Goal: Transaction & Acquisition: Purchase product/service

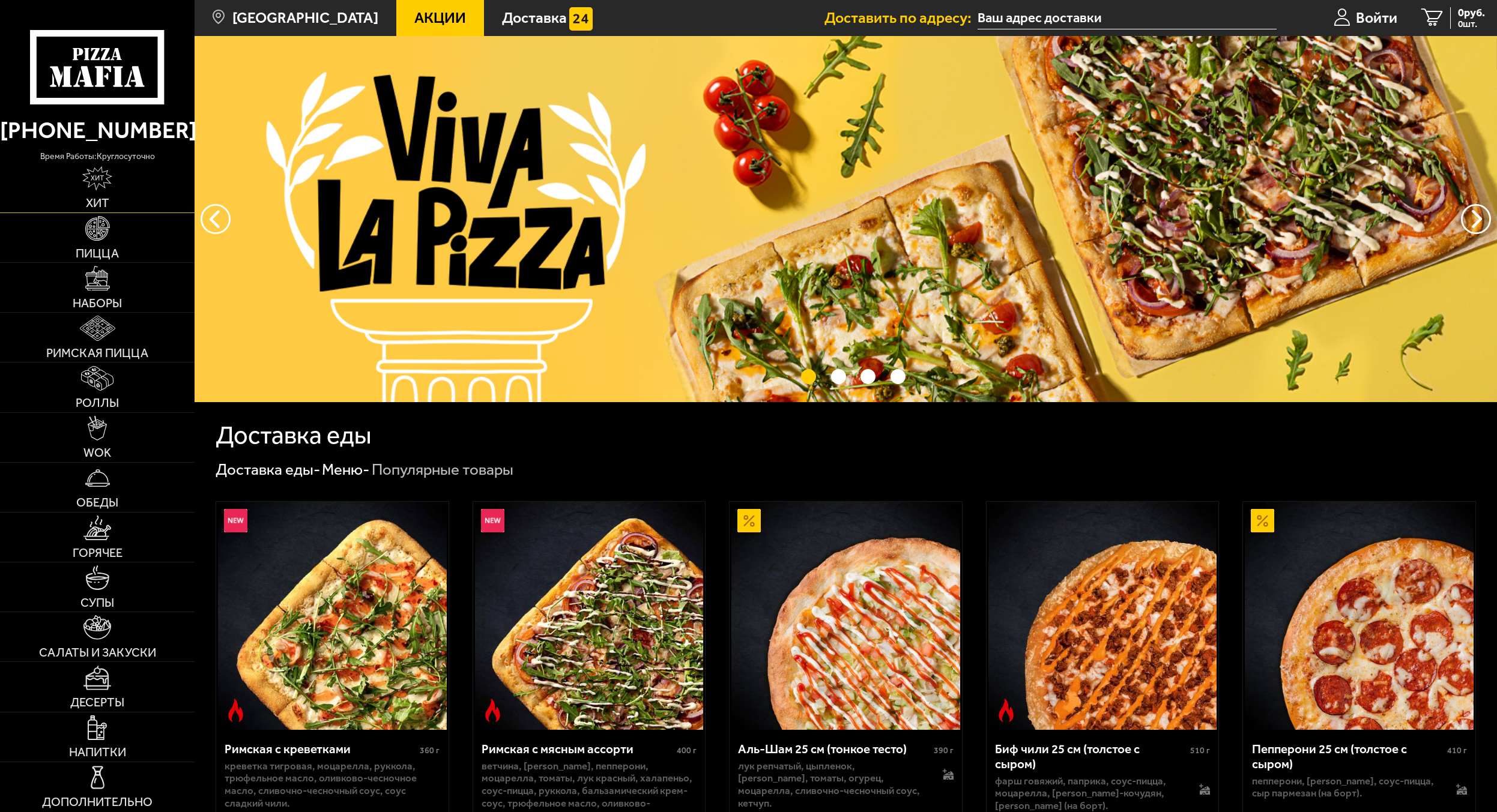
type input "[STREET_ADDRESS][PERSON_NAME]"
click at [110, 240] on link "Пицца" at bounding box center [97, 237] width 194 height 49
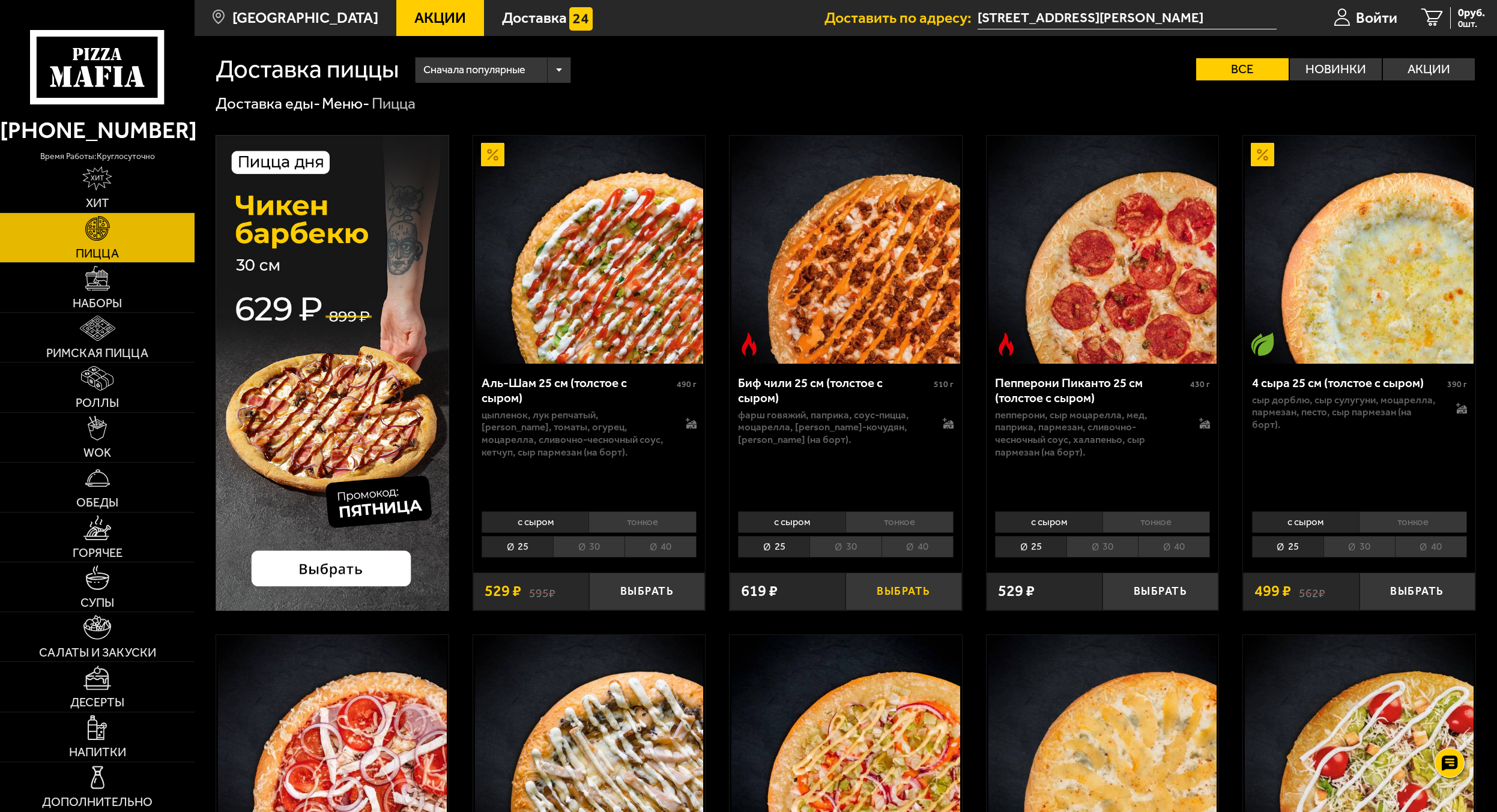
click at [897, 591] on button "Выбрать" at bounding box center [903, 592] width 116 height 38
drag, startPoint x: 644, startPoint y: 585, endPoint x: 655, endPoint y: 586, distance: 11.0
click at [644, 585] on button "Выбрать" at bounding box center [646, 592] width 116 height 38
click at [1452, 24] on span "2 шт." at bounding box center [1462, 24] width 45 height 10
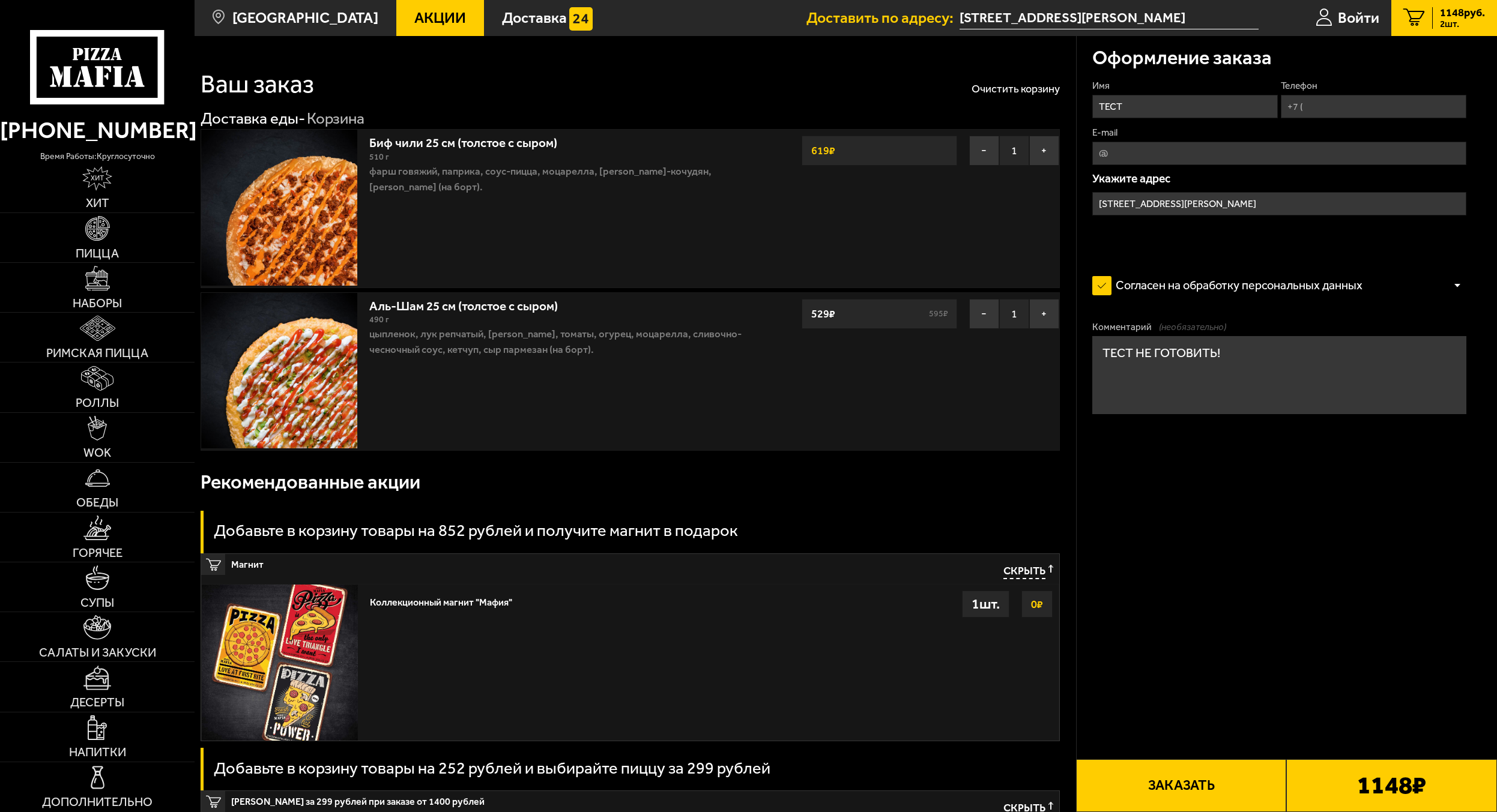
type input "[STREET_ADDRESS]"
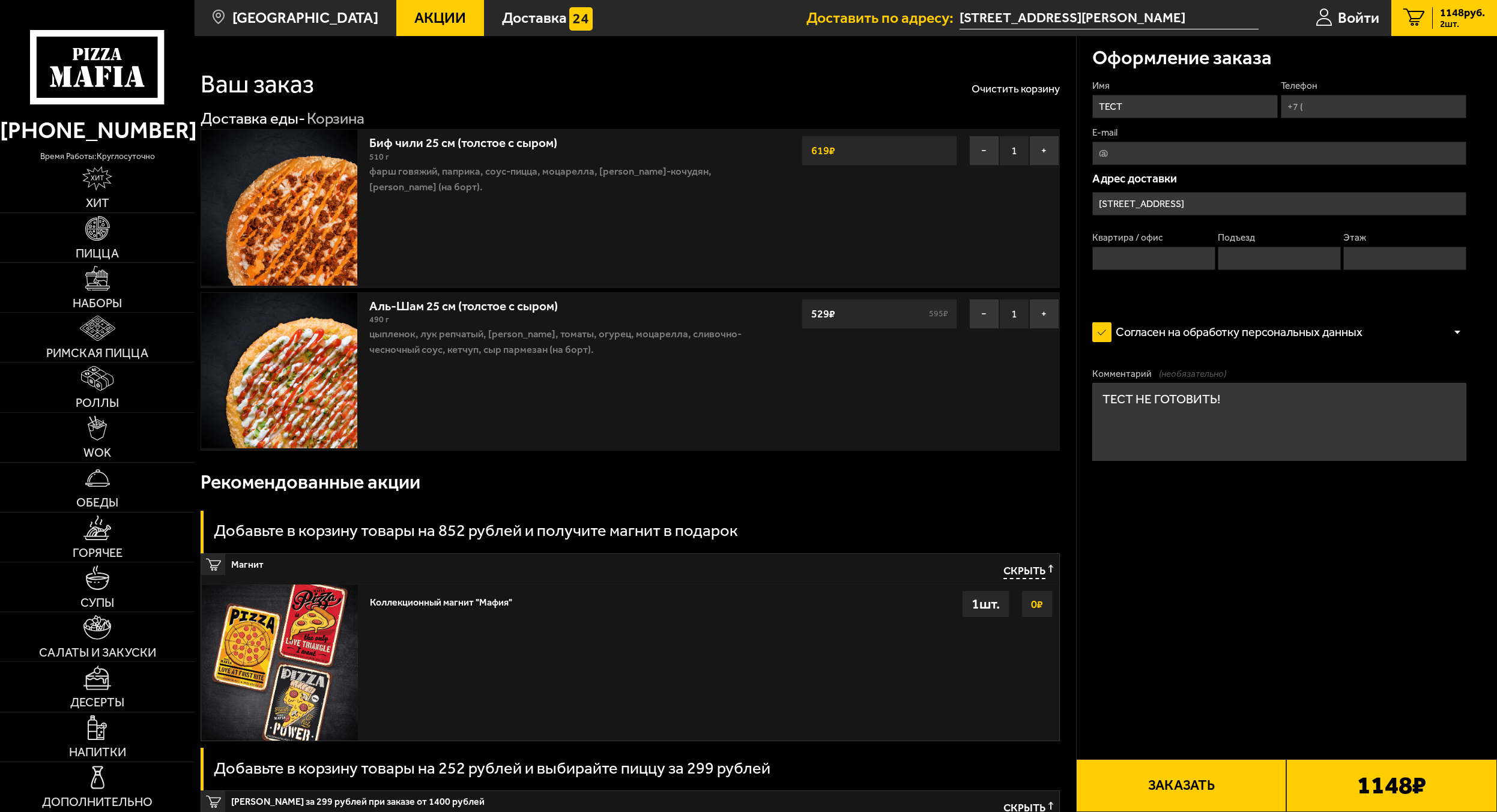
click at [1186, 205] on input "[STREET_ADDRESS]" at bounding box center [1279, 203] width 374 height 24
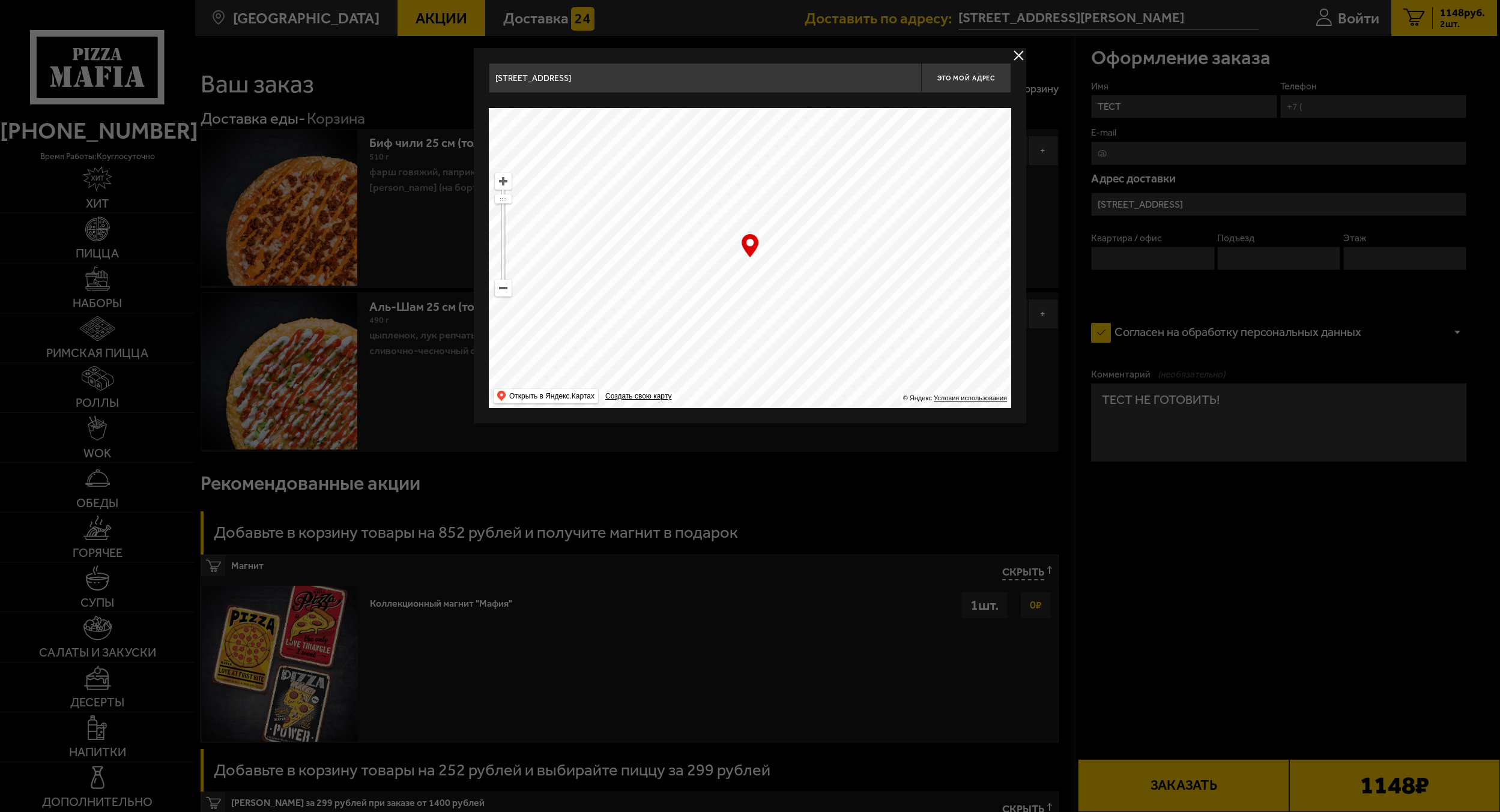
click at [706, 80] on input "[STREET_ADDRESS]" at bounding box center [705, 78] width 432 height 30
paste input "[STREET_ADDRESS]"
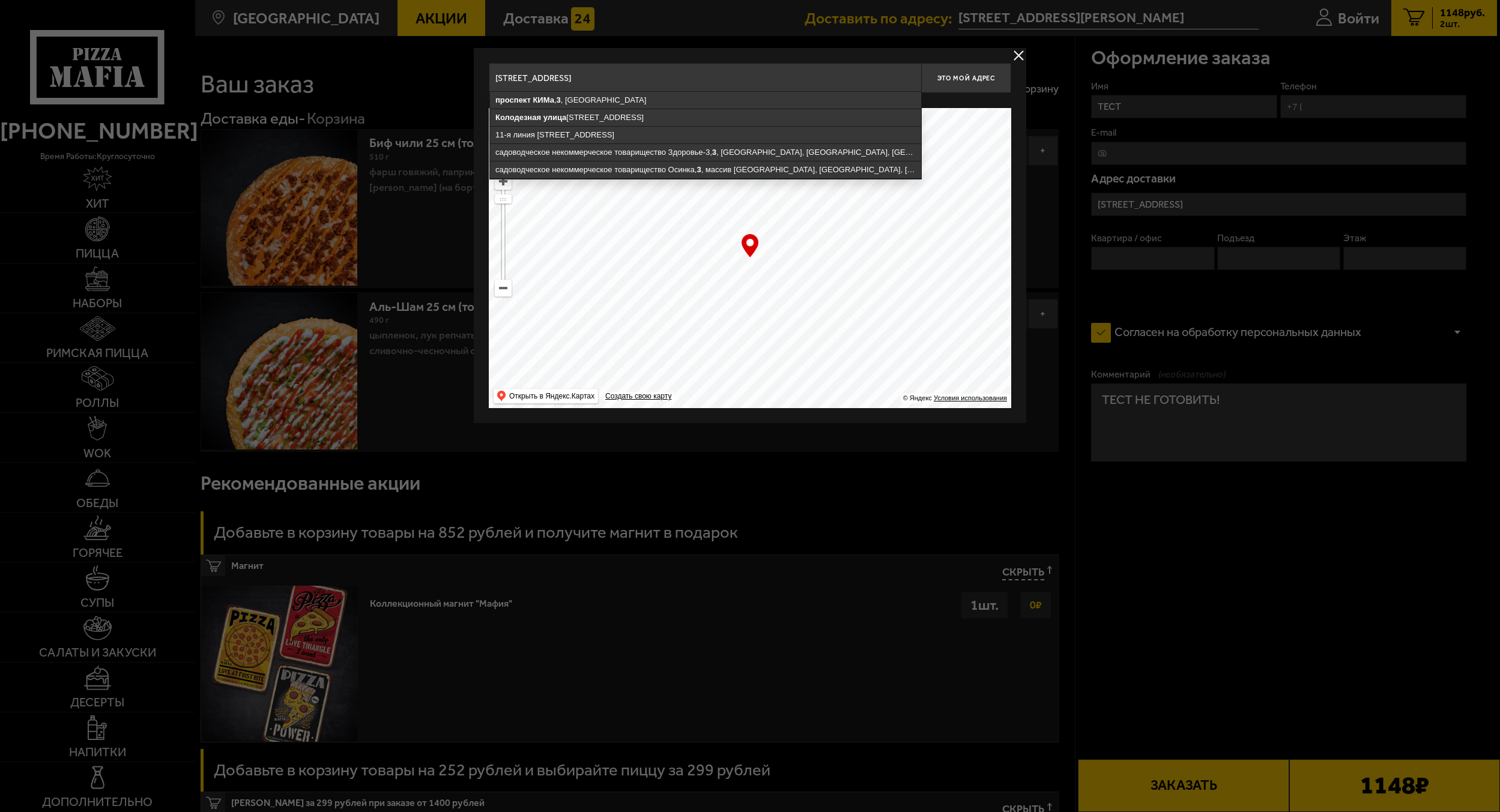
drag, startPoint x: 736, startPoint y: 83, endPoint x: 406, endPoint y: 70, distance: 330.3
click at [409, 71] on main "[GEOGRAPHIC_DATA] Все Акции Доставка Личный кабинет Акции Доставка Доставить по…" at bounding box center [846, 771] width 1303 height 1542
paste input "text"
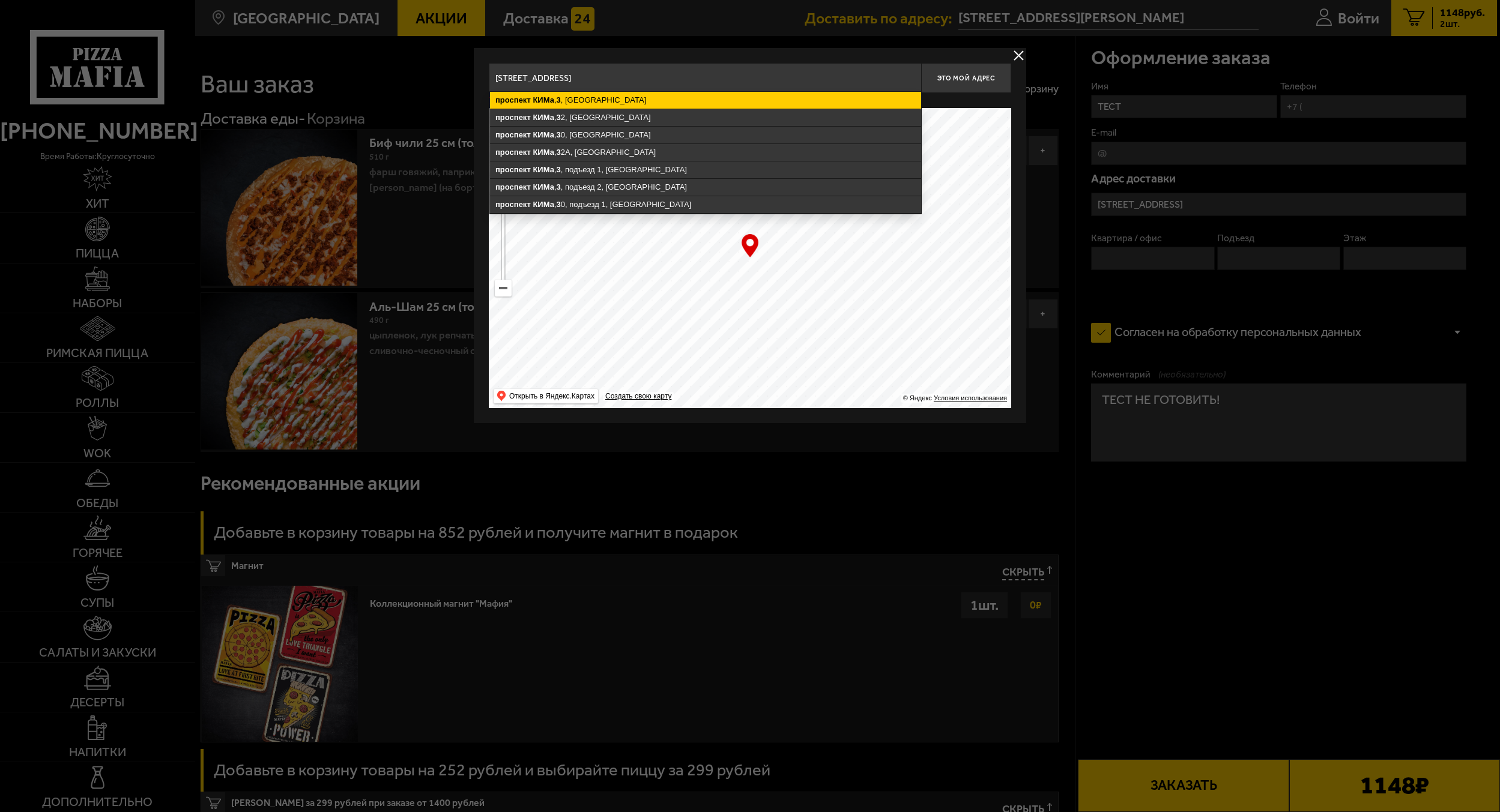
type input "[STREET_ADDRESS]"
click at [617, 97] on ymaps "[STREET_ADDRESS]" at bounding box center [706, 100] width 431 height 17
type input "[STREET_ADDRESS]"
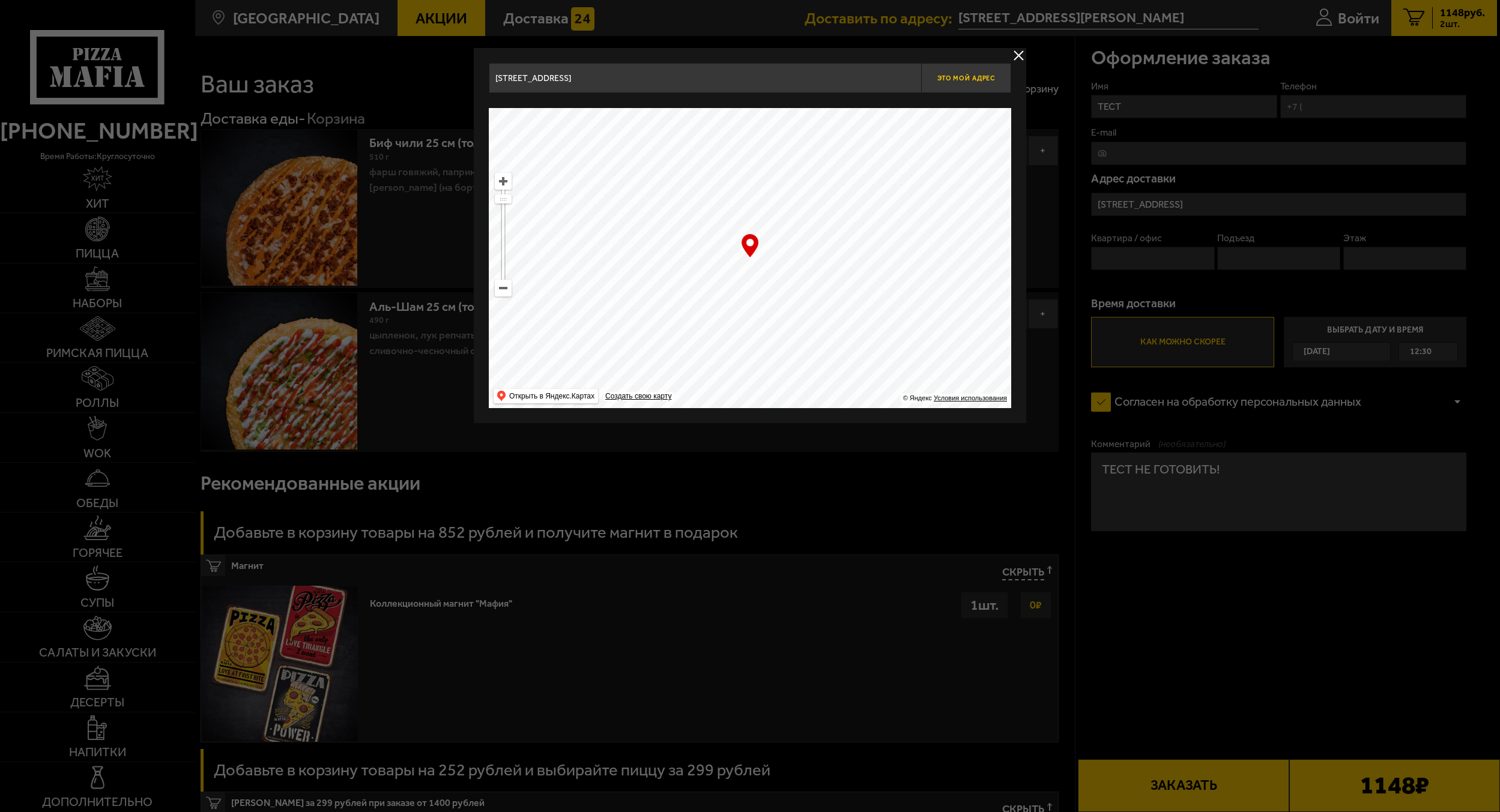
click at [988, 78] on span "Это мой адрес" at bounding box center [966, 78] width 58 height 8
type input "[STREET_ADDRESS]"
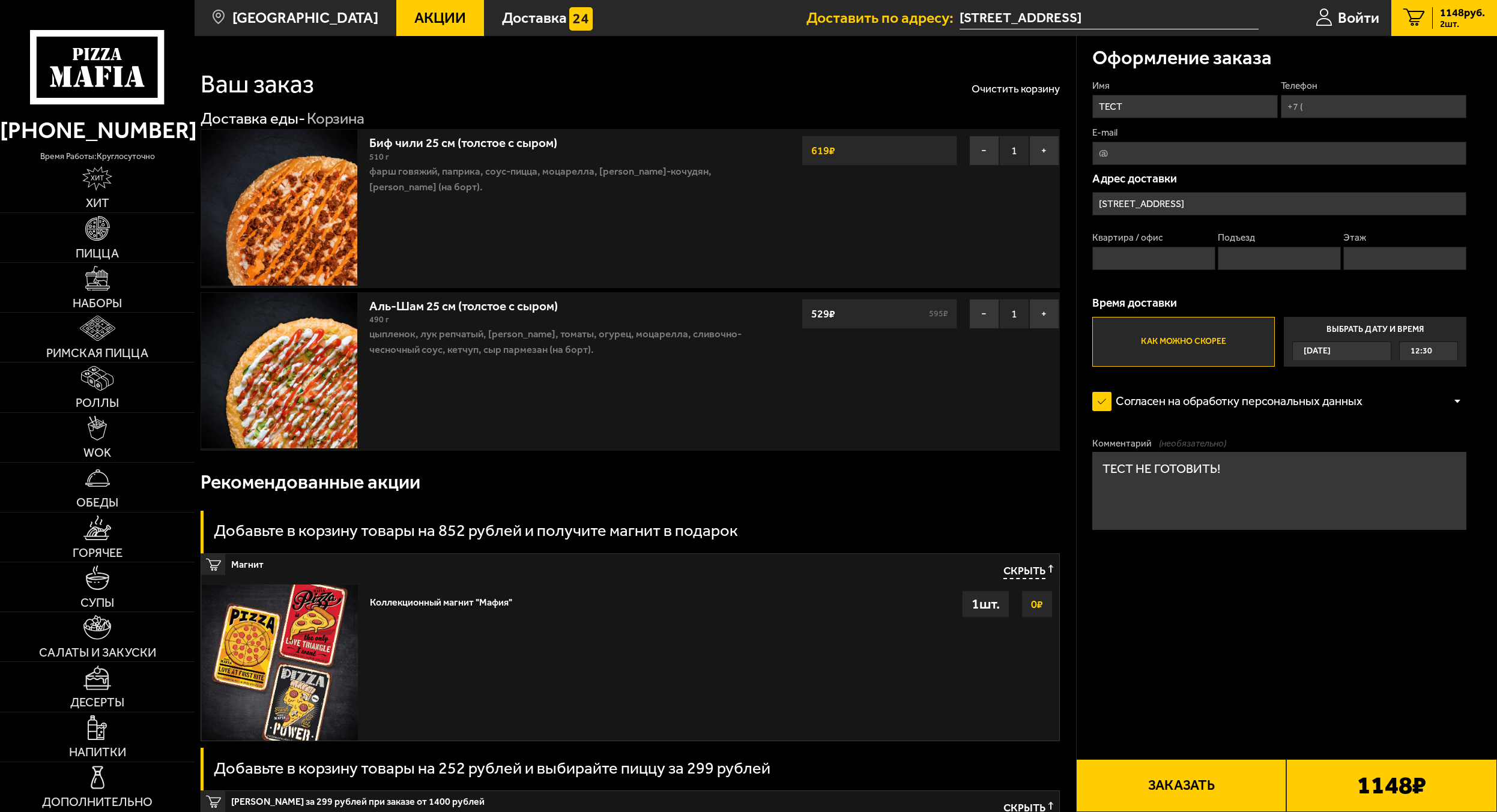
click at [1328, 103] on input "Телефон" at bounding box center [1373, 106] width 186 height 24
type input "[PHONE_NUMBER]"
click at [1158, 259] on input "Квартира / офис" at bounding box center [1153, 258] width 123 height 24
type input "1"
drag, startPoint x: 1259, startPoint y: 257, endPoint x: 1299, endPoint y: 257, distance: 40.0
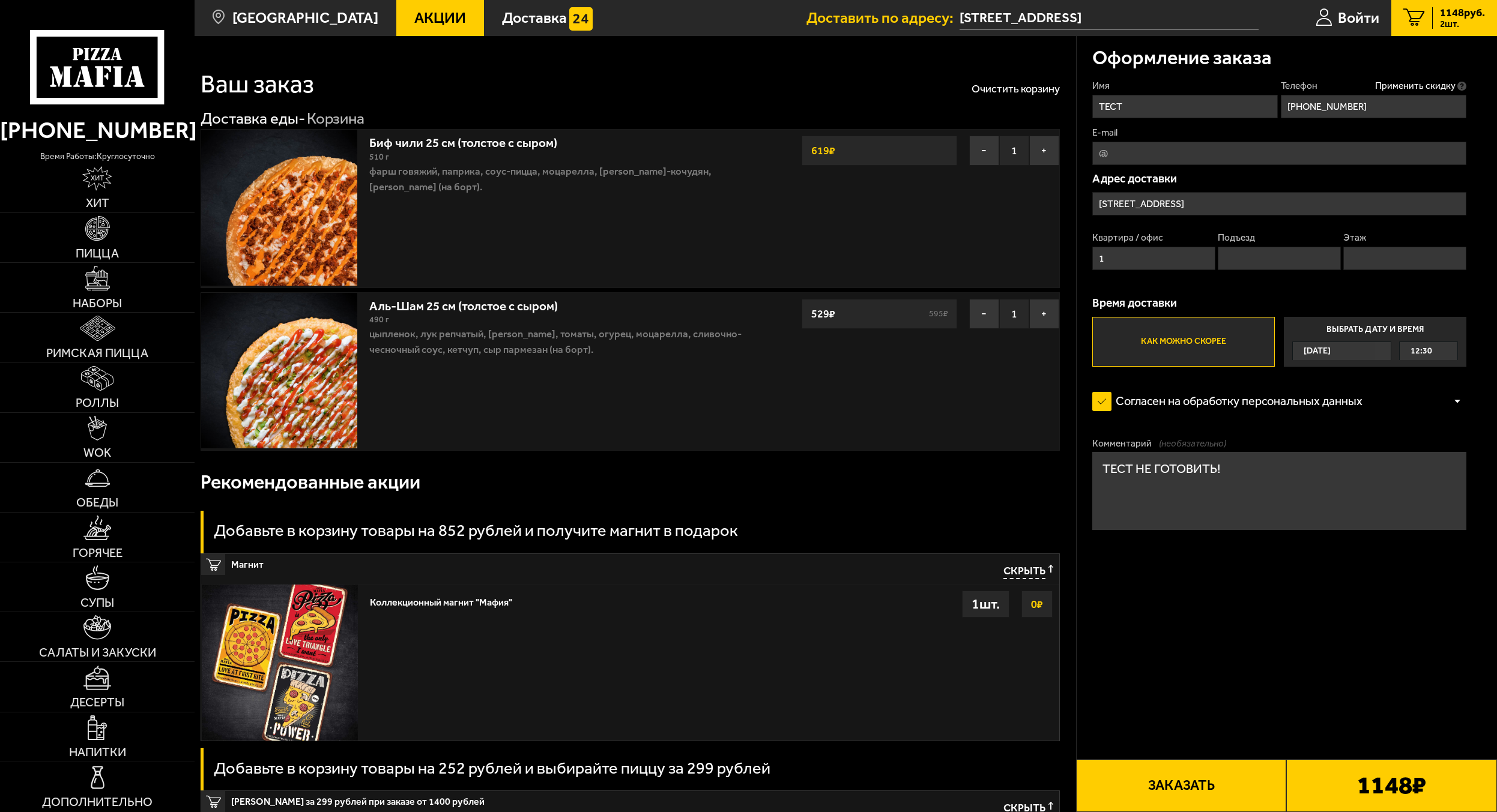
click at [1260, 257] on input "Подъезд" at bounding box center [1279, 258] width 123 height 24
type input "1"
click at [1380, 257] on input "Этаж" at bounding box center [1404, 258] width 123 height 24
type input "1"
click at [1398, 425] on form "Имя ТЕСТ Телефон Применить скидку Вы будете зарегистрированы автоматически. [PH…" at bounding box center [1279, 350] width 374 height 542
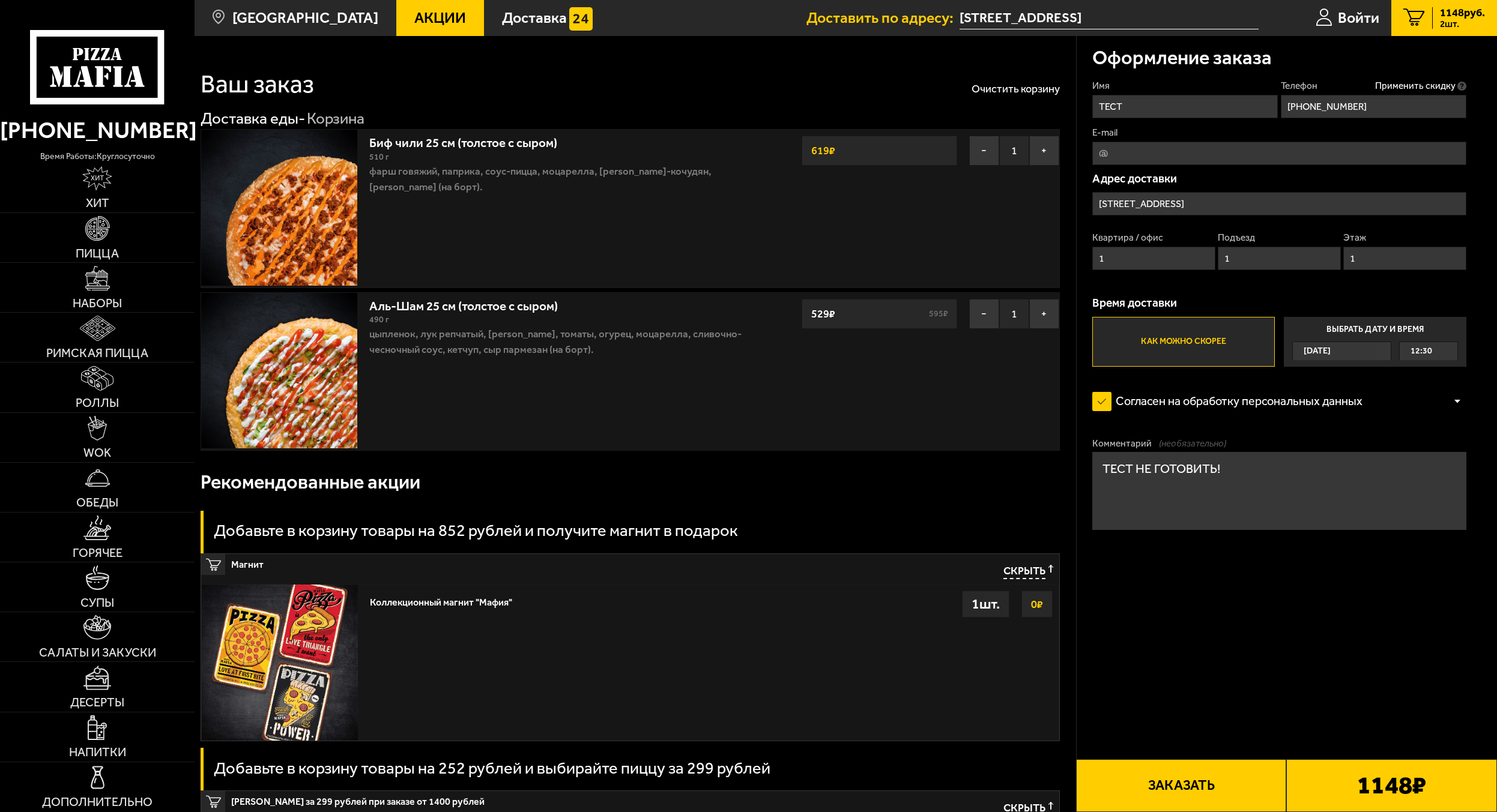
click at [1369, 351] on div "[DATE]" at bounding box center [1333, 352] width 82 height 18
click at [0, 0] on input "Выбрать дату и время [DATE] 12:30" at bounding box center [0, 0] width 0 height 0
click at [1416, 333] on label "Выбрать дату и время [DATE] 12:30" at bounding box center [1375, 342] width 183 height 50
click at [1446, 351] on div "12:30" at bounding box center [1428, 352] width 57 height 18
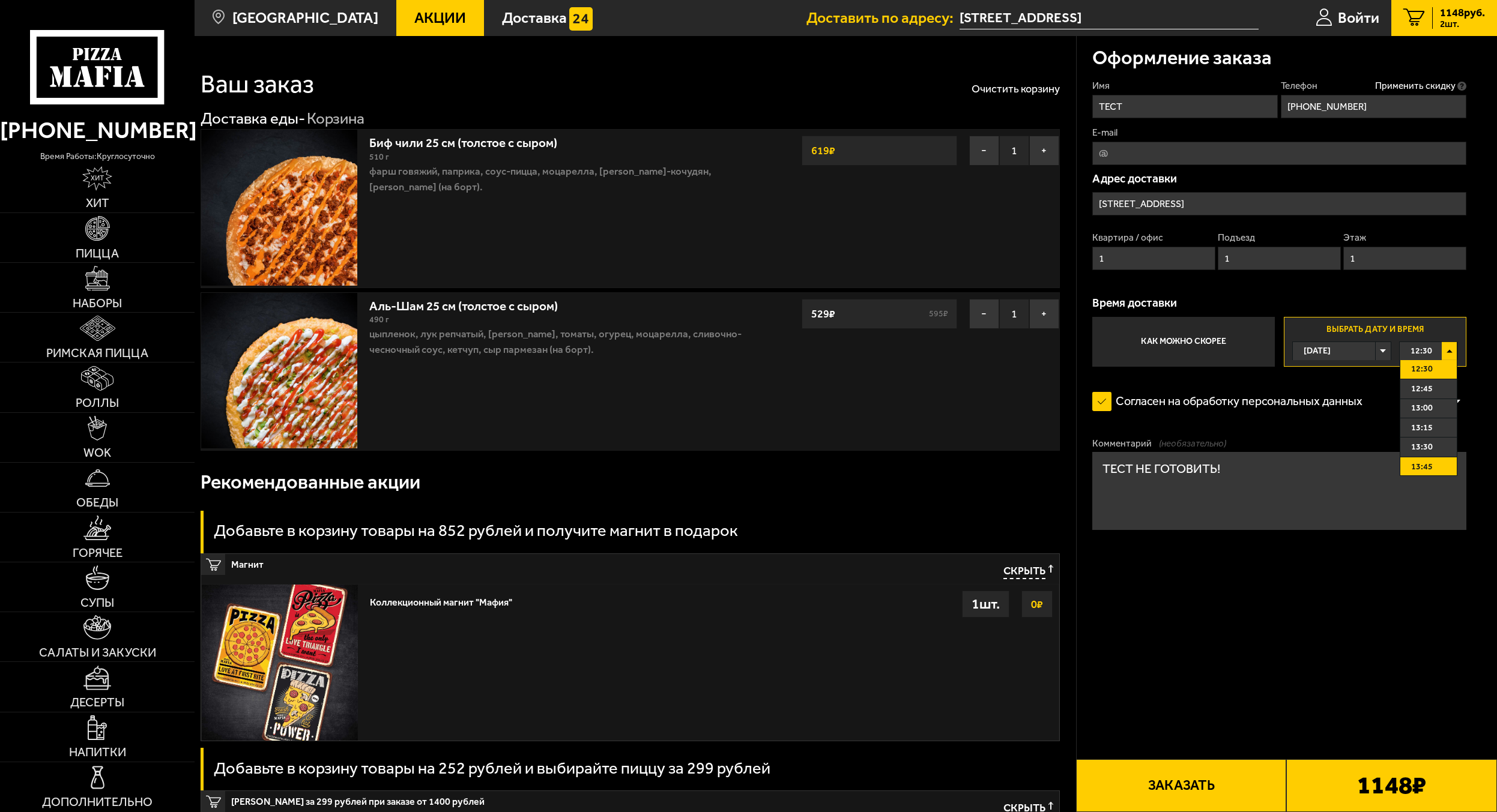
click at [1420, 468] on span "13:45" at bounding box center [1422, 467] width 22 height 18
click at [1446, 353] on div "13:45" at bounding box center [1428, 352] width 57 height 18
click at [1425, 440] on span "14:15" at bounding box center [1422, 446] width 22 height 18
click at [1397, 476] on textarea "ТЕСТ НЕ ГОТОВИТЬ!" at bounding box center [1279, 491] width 374 height 78
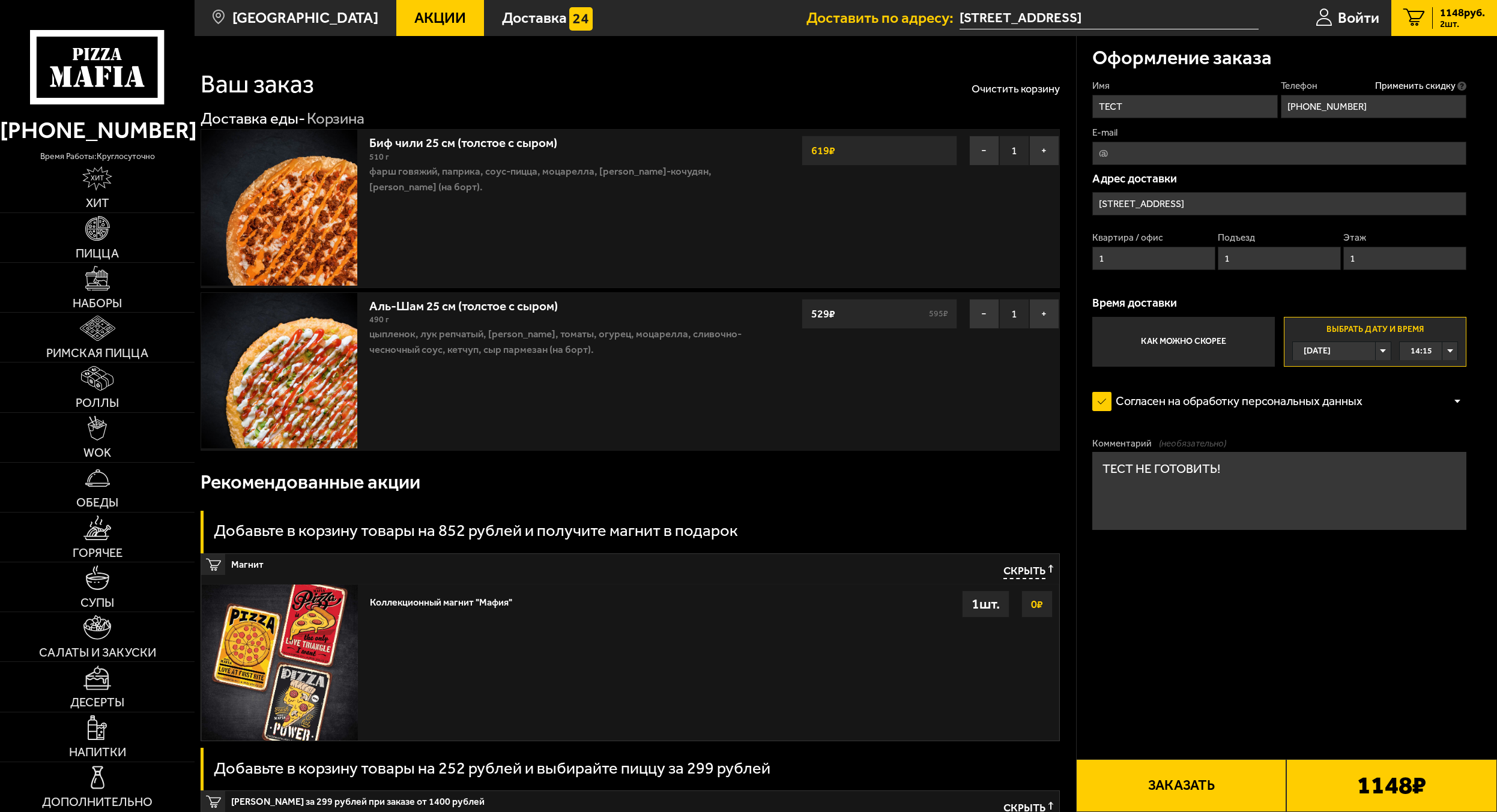
click at [1228, 770] on button "Заказать" at bounding box center [1181, 785] width 211 height 53
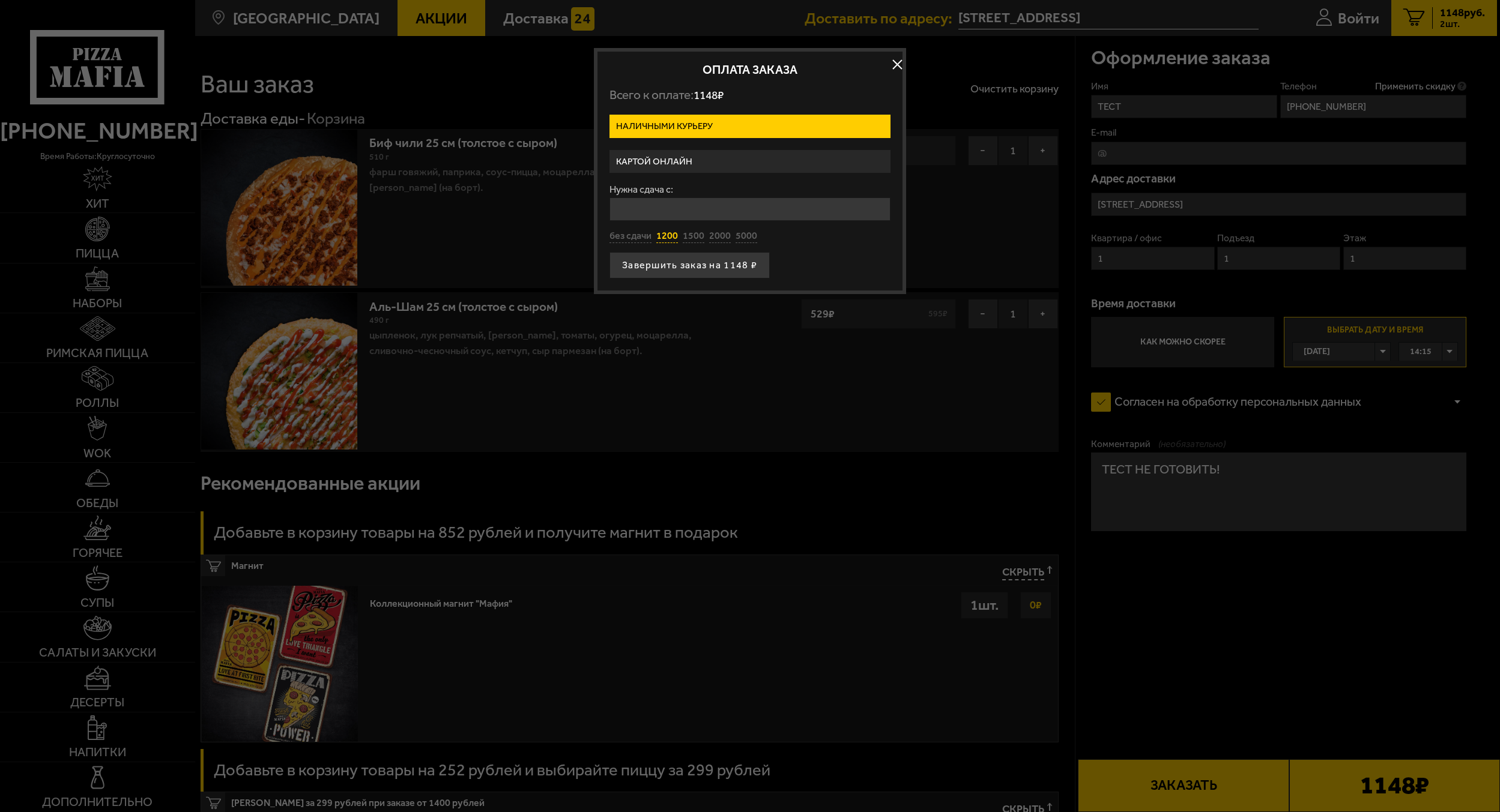
click at [674, 232] on button "1200" at bounding box center [667, 237] width 22 height 13
type input "1200"
click at [671, 260] on button "Завершить заказ на 1148 ₽" at bounding box center [689, 266] width 160 height 27
